Goal: Find specific fact: Locate a discrete piece of known information

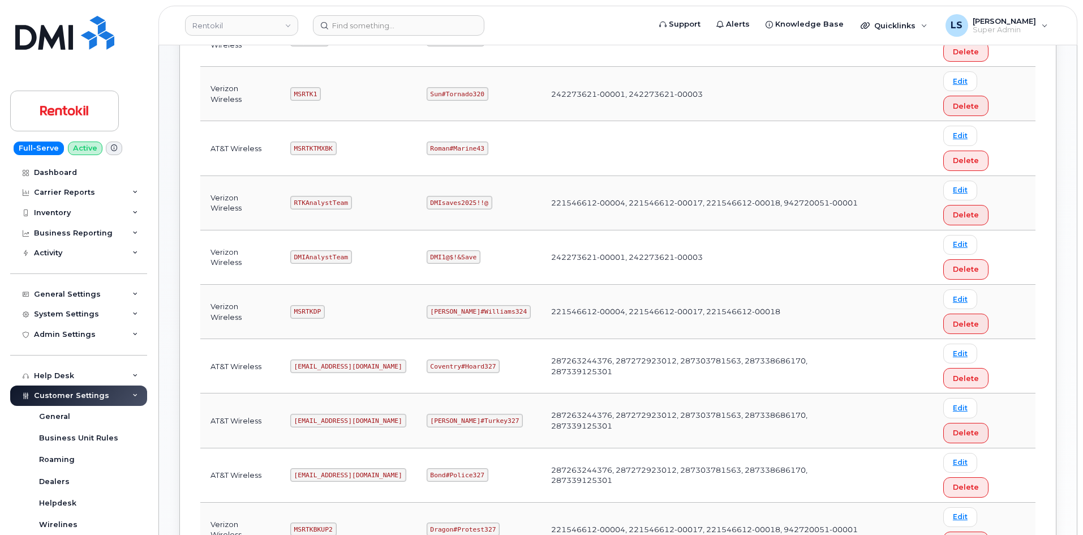
scroll to position [337, 0]
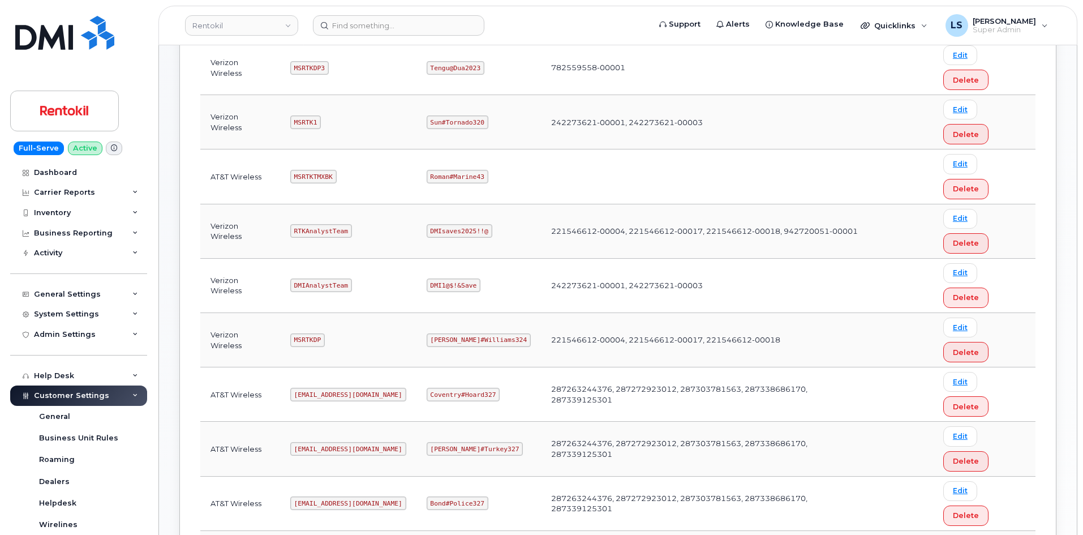
drag, startPoint x: 318, startPoint y: 294, endPoint x: 271, endPoint y: 309, distance: 49.4
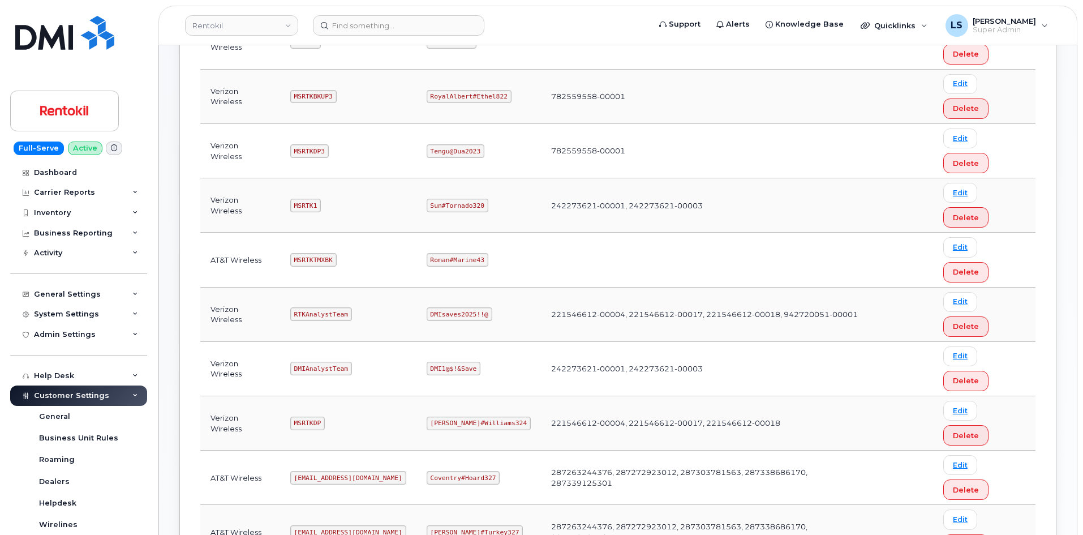
scroll to position [168, 0]
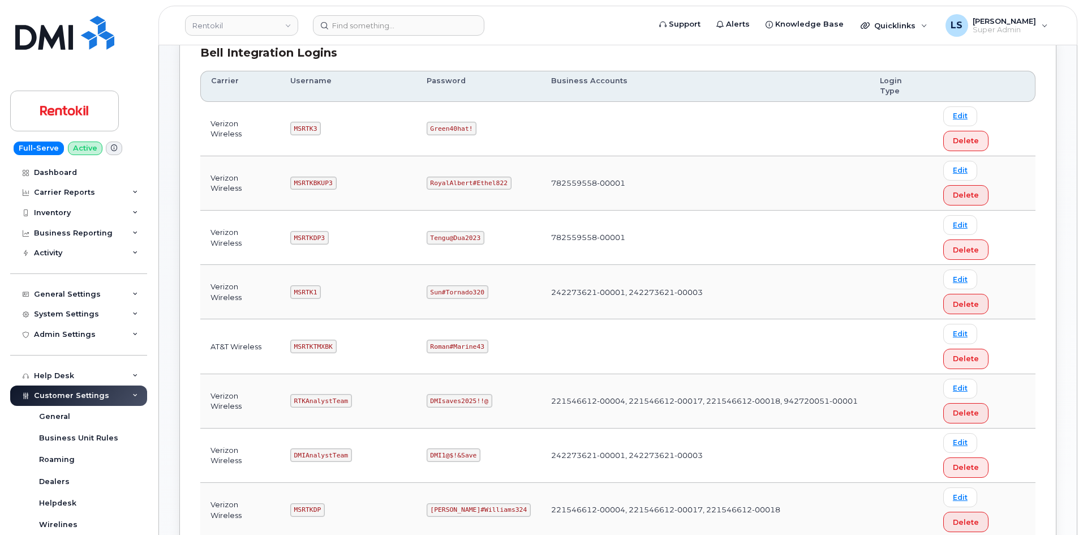
copy code "Maud#Earthquake203"
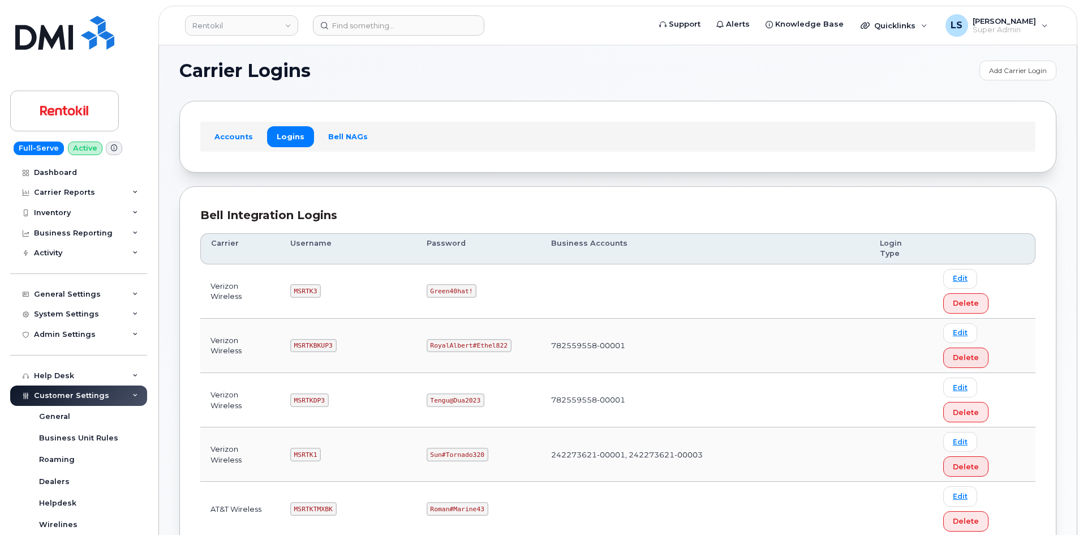
scroll to position [0, 0]
